Goal: Information Seeking & Learning: Learn about a topic

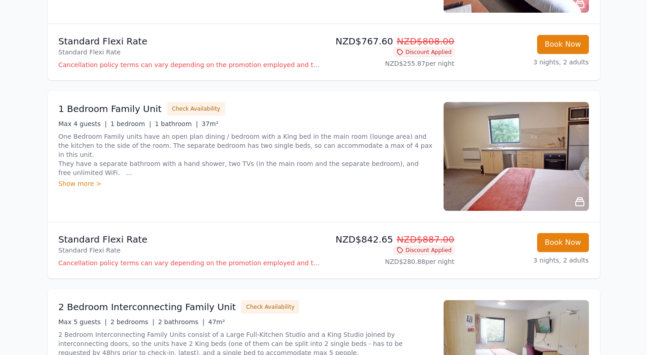
scroll to position [1056, 0]
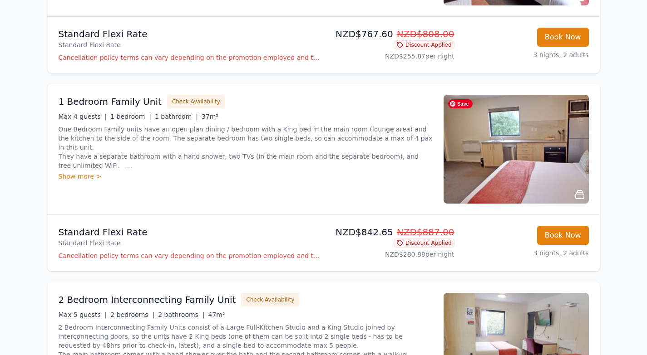
click at [522, 168] on img at bounding box center [516, 149] width 145 height 109
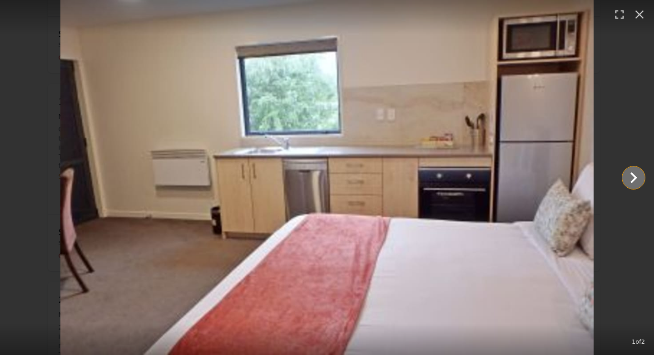
click at [633, 177] on icon "Show slide 2 of 2" at bounding box center [633, 178] width 22 height 22
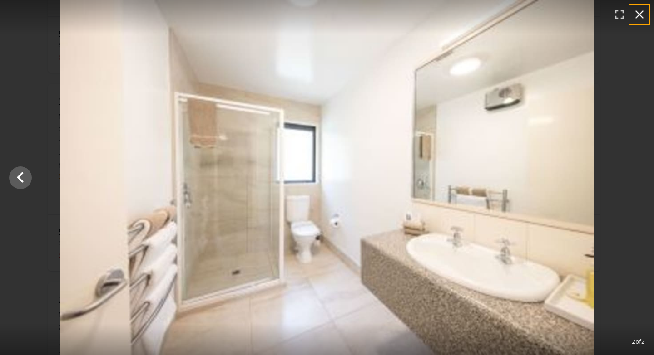
click at [636, 14] on icon "button" at bounding box center [639, 14] width 15 height 15
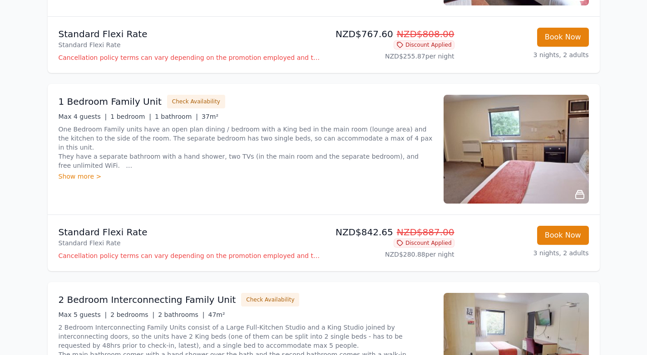
click at [82, 176] on div "Show more >" at bounding box center [246, 176] width 374 height 9
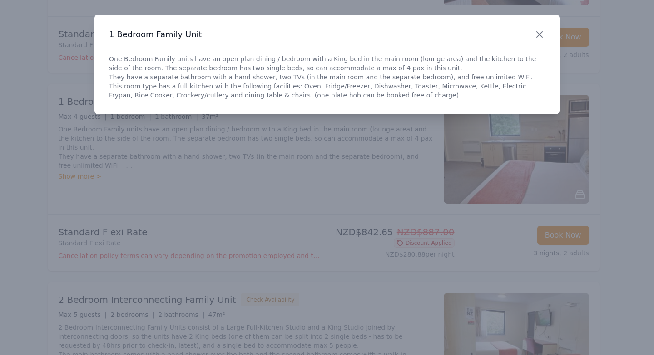
click at [543, 32] on icon "button" at bounding box center [539, 34] width 11 height 11
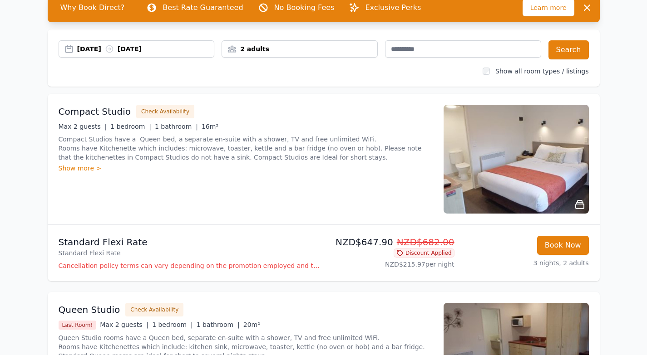
scroll to position [0, 0]
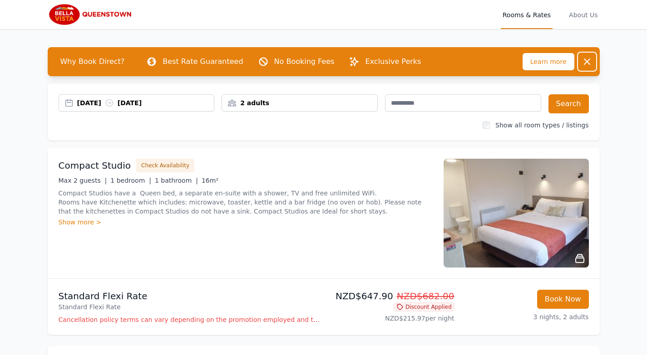
click at [586, 55] on button "Dismiss" at bounding box center [587, 62] width 18 height 18
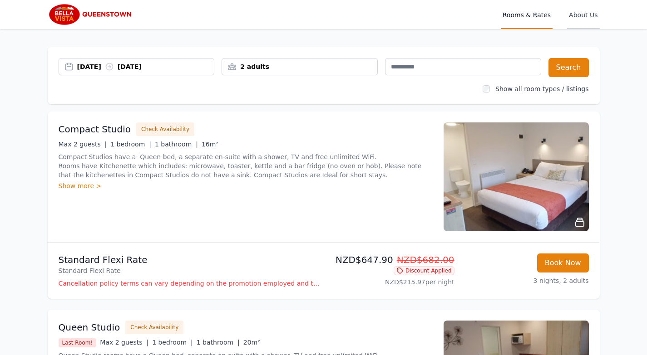
click at [577, 17] on span "About Us" at bounding box center [583, 14] width 32 height 29
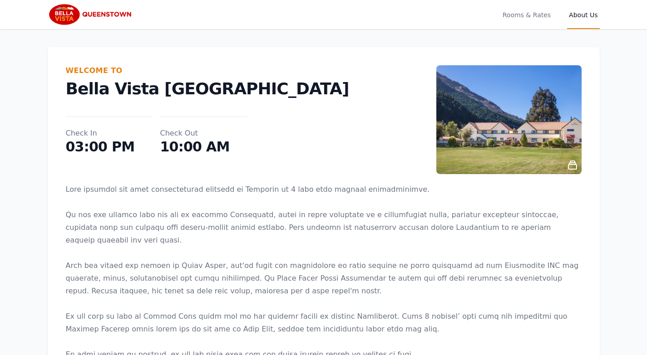
click at [105, 15] on img at bounding box center [91, 15] width 87 height 22
